Goal: Use online tool/utility: Utilize a website feature to perform a specific function

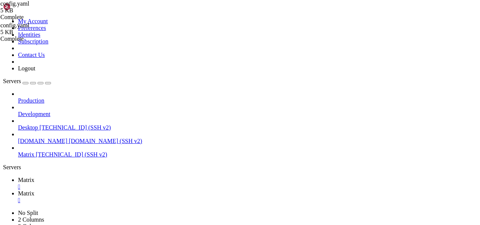
scroll to position [1269, 0]
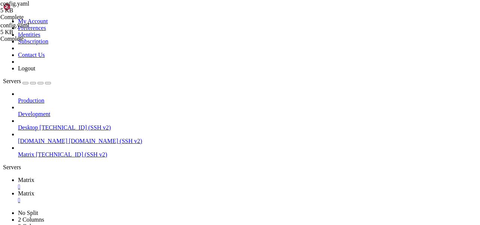
scroll to position [1843, 0]
click at [141, 191] on link "Matrix " at bounding box center [247, 198] width 459 height 14
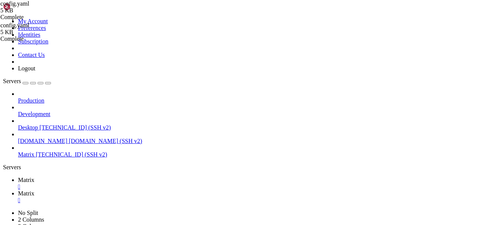
scroll to position [18, 0]
click at [116, 177] on link "Matrix " at bounding box center [247, 184] width 459 height 14
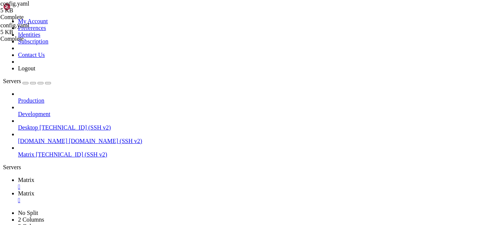
click at [35, 177] on span "Matrix" at bounding box center [26, 180] width 17 height 6
click at [151, 191] on link "Matrix " at bounding box center [247, 198] width 459 height 14
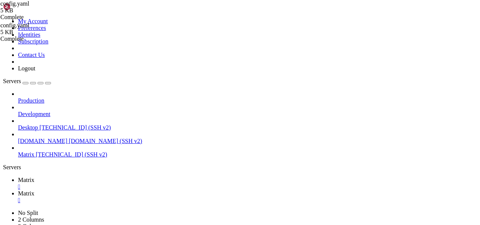
drag, startPoint x: 111, startPoint y: 37, endPoint x: 298, endPoint y: 225, distance: 265.3
type textarea "handlers: [file, console]"
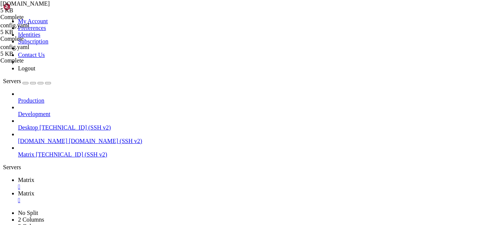
paste textarea "sleep 5"
type textarea "sleep 5"
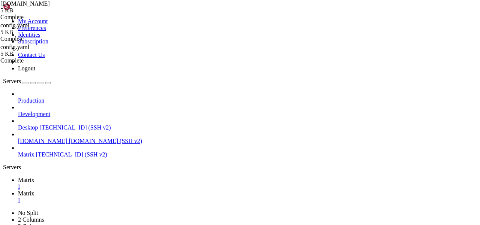
type textarea "sleep 30"
type textarea "cd /home/mau"
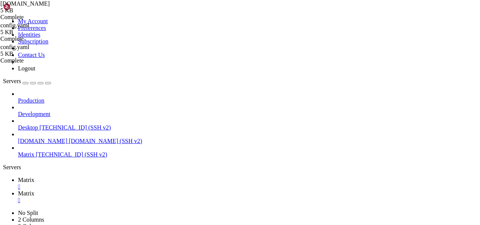
scroll to position [0, 0]
paste textarea "source ./bin/activate"
type textarea "source ./bin/activate"
paste textarea "python3 -m maubot"
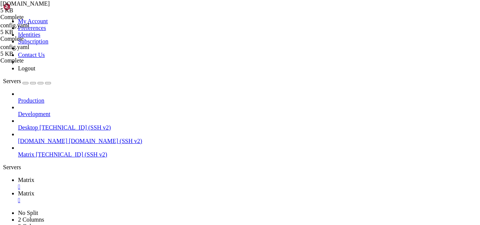
type textarea "python3 -m maubot"
click at [35, 177] on span "Matrix" at bounding box center [26, 180] width 17 height 6
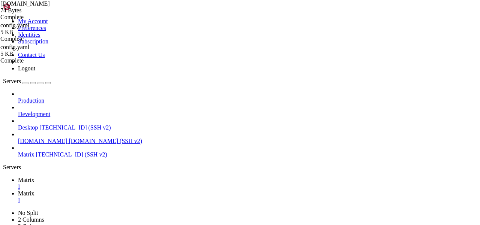
click at [35, 191] on span "Matrix" at bounding box center [26, 194] width 17 height 6
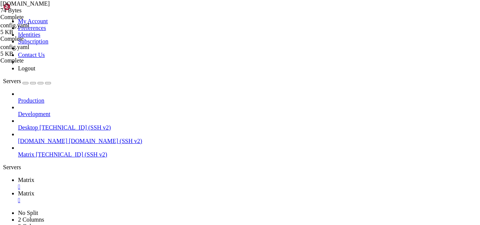
click at [35, 177] on span "Matrix" at bounding box center [26, 180] width 17 height 6
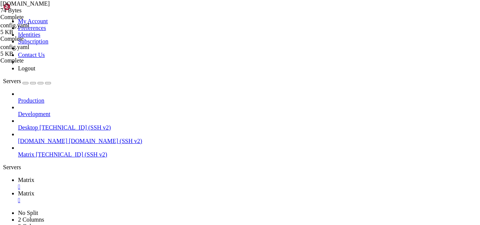
scroll to position [2162, 0]
click at [148, 191] on link "Matrix " at bounding box center [247, 198] width 459 height 14
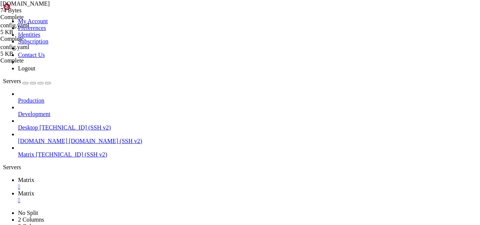
type input "/home/mau"
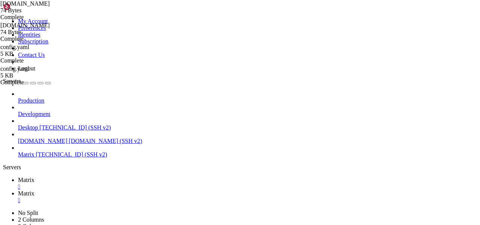
click at [35, 177] on span "Matrix" at bounding box center [26, 180] width 17 height 6
type textarea "/usr/bin/python3 -m maubot"
click at [18, 191] on icon at bounding box center [18, 194] width 0 height 6
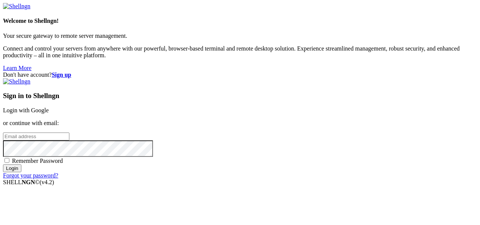
click at [49, 107] on link "Login with Google" at bounding box center [26, 110] width 46 height 6
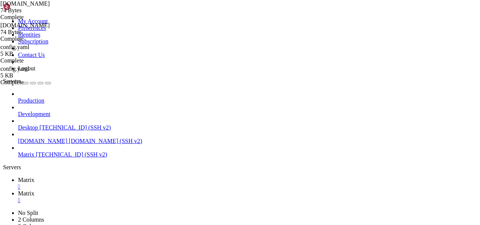
scroll to position [2162, 0]
click at [35, 191] on span "Matrix" at bounding box center [26, 194] width 17 height 6
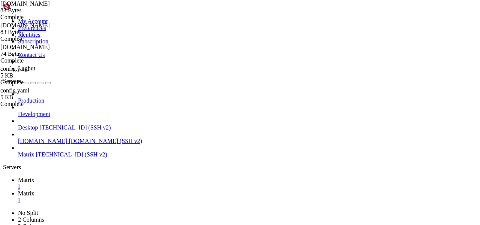
click at [104, 177] on link "Matrix " at bounding box center [247, 184] width 459 height 14
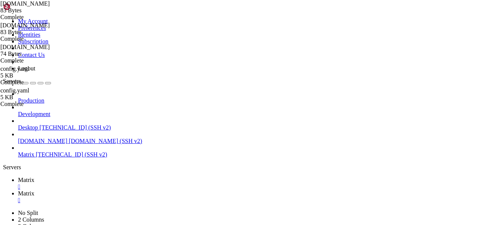
scroll to position [2226, 0]
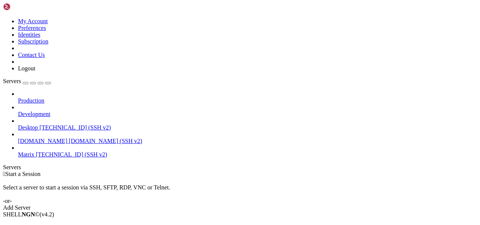
click at [51, 152] on span "[TECHNICAL_ID] (SSH v2)" at bounding box center [71, 155] width 71 height 6
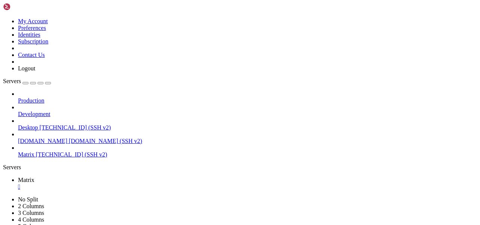
scroll to position [38, 0]
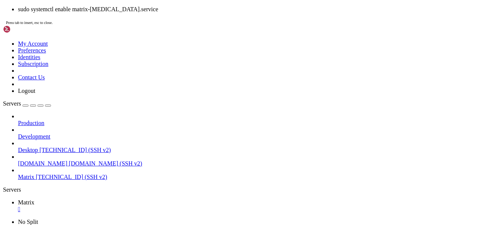
scroll to position [57, 0]
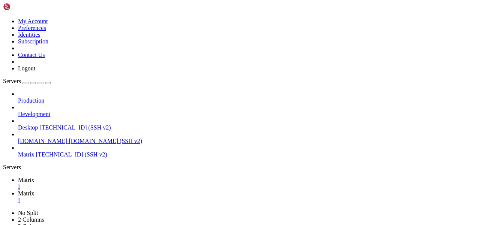
scroll to position [0, 0]
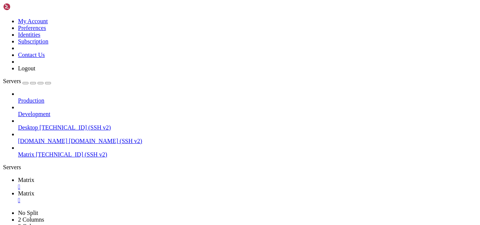
type input "/home/mau"
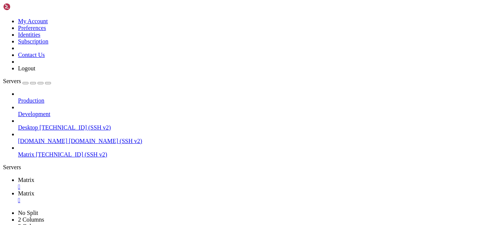
click at [101, 177] on link "Matrix " at bounding box center [247, 184] width 459 height 14
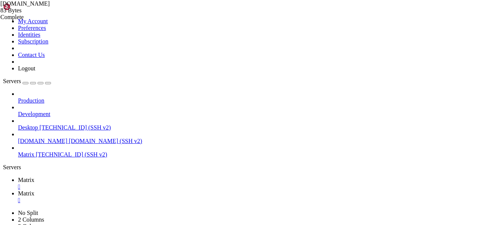
click at [18, 191] on icon at bounding box center [18, 194] width 0 height 6
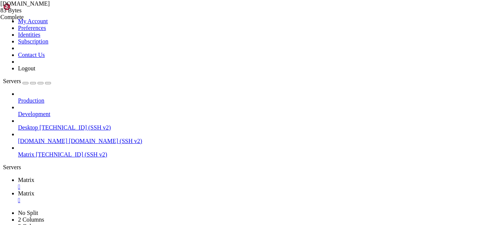
click at [18, 177] on icon at bounding box center [18, 180] width 0 height 6
click at [35, 191] on span "Matrix" at bounding box center [26, 194] width 17 height 6
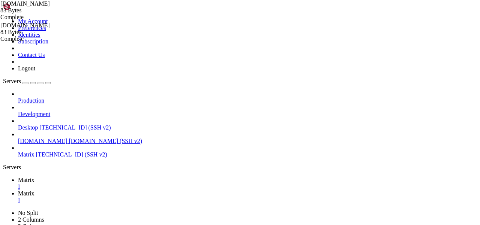
type textarea "source /home/mau/bin/activate"
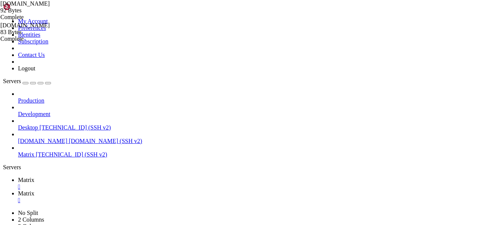
click at [35, 177] on span "Matrix" at bounding box center [26, 180] width 17 height 6
click at [155, 191] on link "Matrix " at bounding box center [247, 198] width 459 height 14
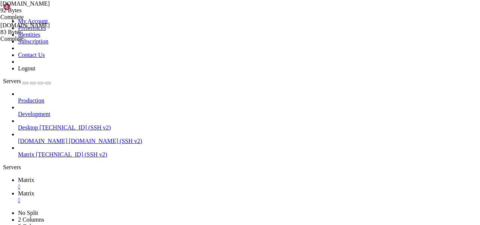
click at [35, 177] on span "Matrix" at bounding box center [26, 180] width 17 height 6
click at [35, 191] on span "Matrix" at bounding box center [26, 194] width 17 height 6
click at [35, 177] on span "Matrix" at bounding box center [26, 180] width 17 height 6
drag, startPoint x: 116, startPoint y: 484, endPoint x: 56, endPoint y: 482, distance: 60.4
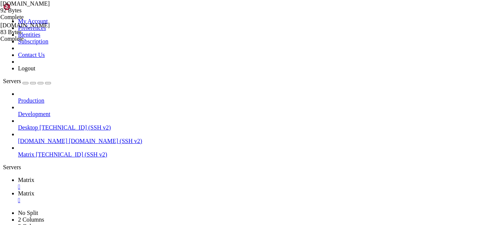
click at [35, 191] on span "Matrix" at bounding box center [26, 194] width 17 height 6
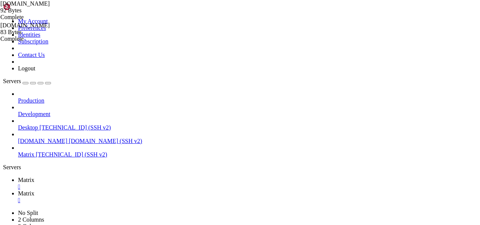
click at [99, 177] on link "Matrix " at bounding box center [247, 184] width 459 height 14
drag, startPoint x: 56, startPoint y: 475, endPoint x: 127, endPoint y: 476, distance: 70.5
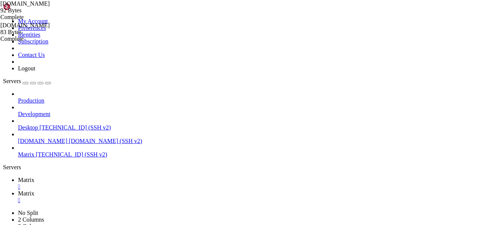
click at [35, 191] on span "Matrix" at bounding box center [26, 194] width 17 height 6
drag, startPoint x: 110, startPoint y: 54, endPoint x: 179, endPoint y: 54, distance: 69.0
click at [107, 177] on link "Matrix " at bounding box center [247, 184] width 459 height 14
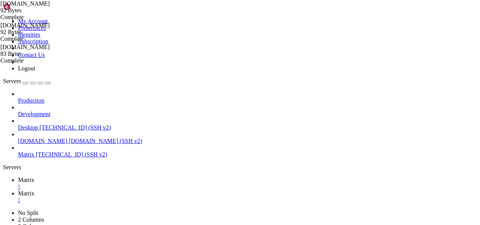
click at [152, 191] on link "Matrix " at bounding box center [247, 198] width 459 height 14
drag, startPoint x: 170, startPoint y: 59, endPoint x: 102, endPoint y: 59, distance: 67.9
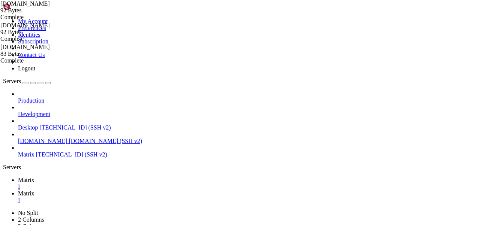
click at [18, 177] on icon at bounding box center [18, 180] width 0 height 6
click at [35, 191] on span "Matrix" at bounding box center [26, 194] width 17 height 6
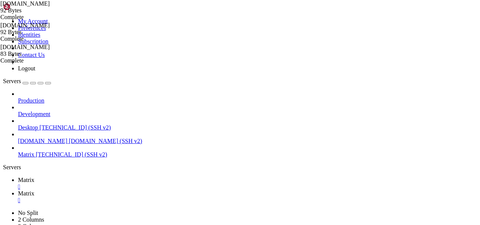
type textarea "python3 -m maubot"
click at [113, 177] on link "Matrix " at bounding box center [247, 184] width 459 height 14
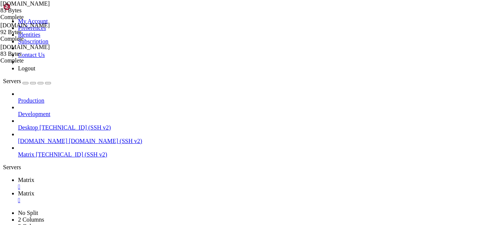
scroll to position [261, 0]
click at [156, 191] on link "Matrix " at bounding box center [247, 198] width 459 height 14
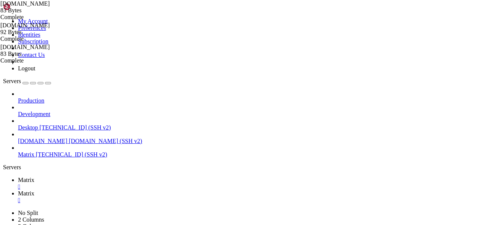
type textarea "cd /home/mau"
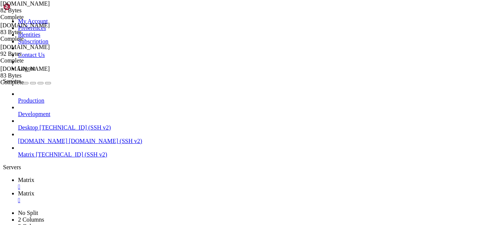
type input "/home/mau"
click at [35, 177] on span "Matrix" at bounding box center [26, 180] width 17 height 6
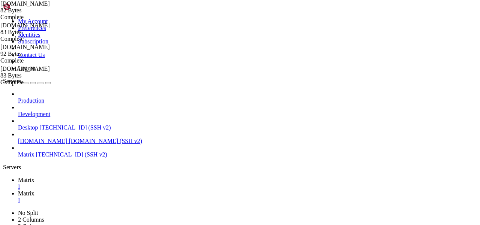
scroll to position [701, 0]
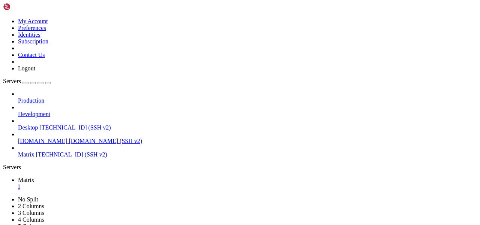
scroll to position [12, 0]
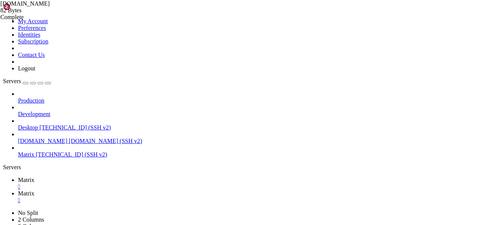
click at [35, 177] on span "Matrix" at bounding box center [26, 180] width 17 height 6
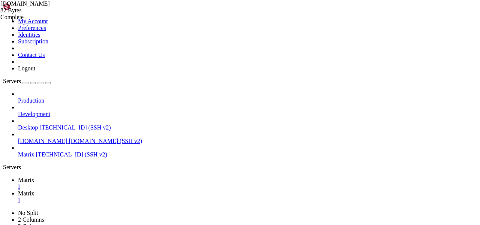
click at [35, 191] on span "Matrix" at bounding box center [26, 194] width 17 height 6
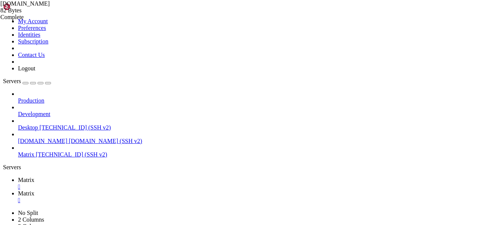
type input "/home/mau"
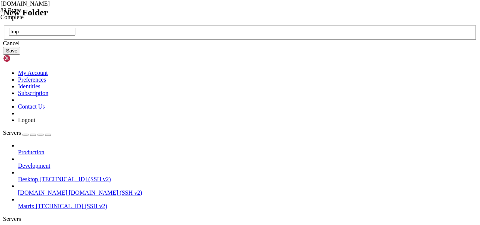
type input "tmp"
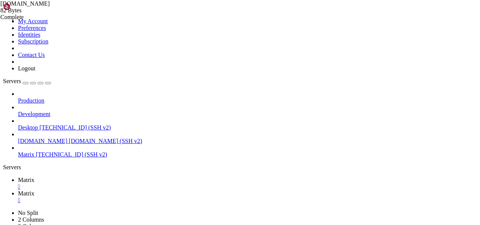
click at [35, 177] on span "Matrix" at bounding box center [26, 180] width 17 height 6
click at [35, 191] on span "Matrix" at bounding box center [26, 194] width 17 height 6
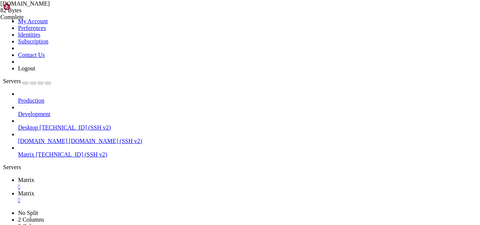
drag, startPoint x: 224, startPoint y: 26, endPoint x: 108, endPoint y: 21, distance: 116.1
click at [35, 177] on span "Matrix" at bounding box center [26, 180] width 17 height 6
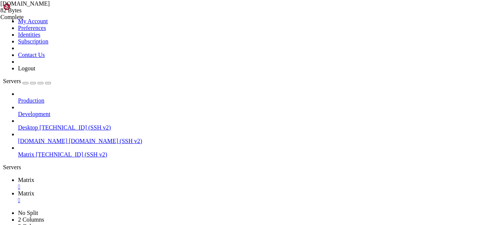
scroll to position [561, 0]
click at [147, 191] on link "Matrix " at bounding box center [247, 198] width 459 height 14
drag, startPoint x: 246, startPoint y: 24, endPoint x: 109, endPoint y: 24, distance: 137.3
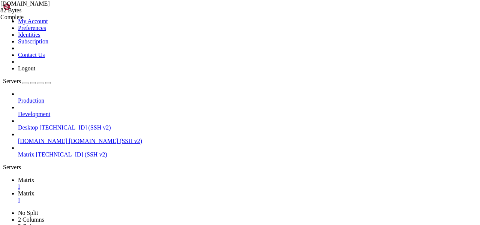
click at [108, 177] on link "Matrix " at bounding box center [247, 184] width 459 height 14
click at [144, 191] on link "Matrix " at bounding box center [247, 198] width 459 height 14
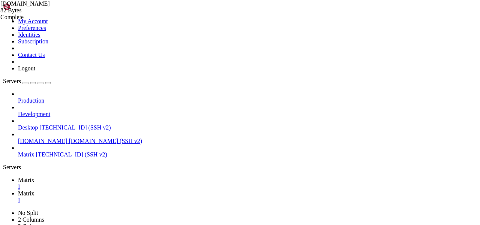
type input "/home/mau/tmp/maubot-communitybot"
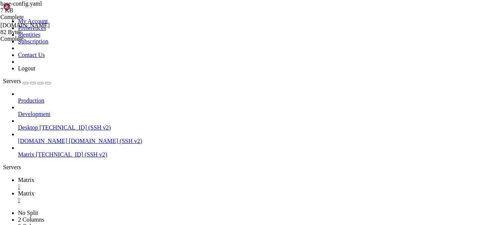
type textarea "encrypt: False"
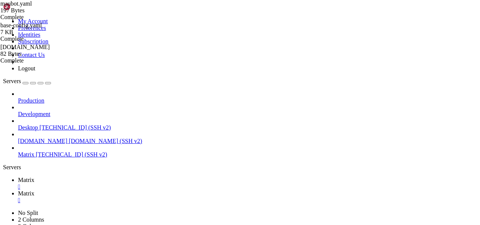
type textarea "maubot: 0.1.0"
